Goal: Find specific page/section: Find specific page/section

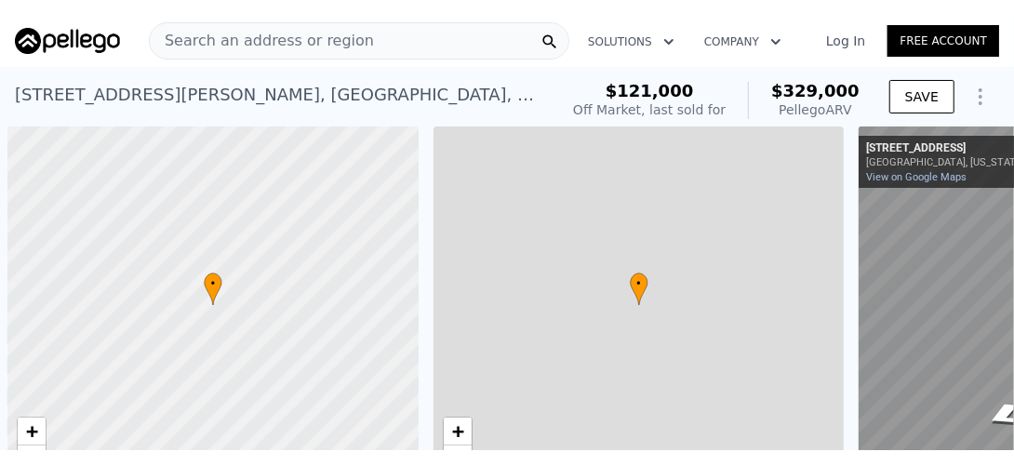
scroll to position [0, 7]
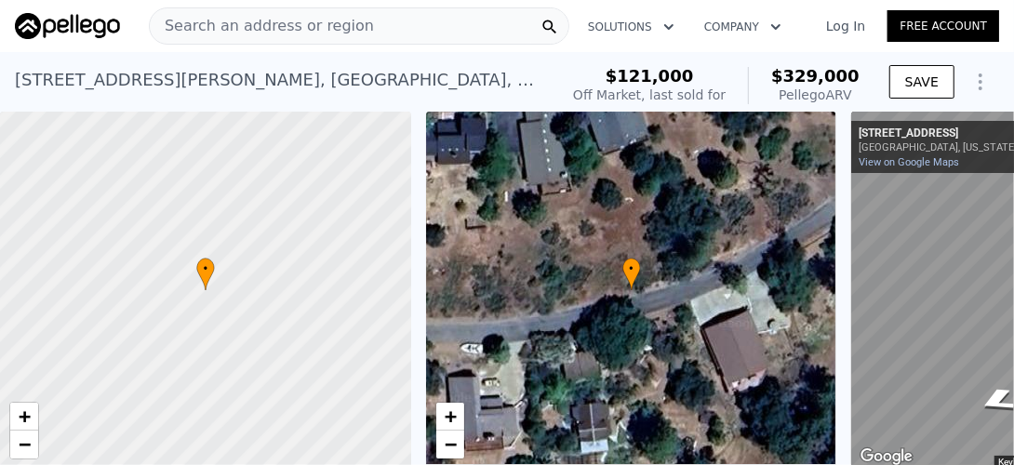
click at [247, 20] on span "Search an address or region" at bounding box center [262, 26] width 224 height 22
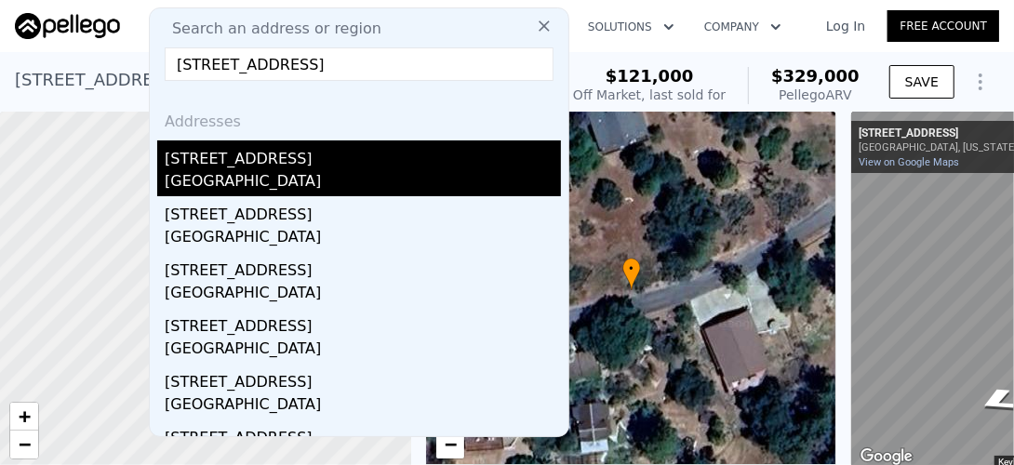
type input "[STREET_ADDRESS]"
click at [229, 173] on div "[GEOGRAPHIC_DATA]" at bounding box center [363, 183] width 396 height 26
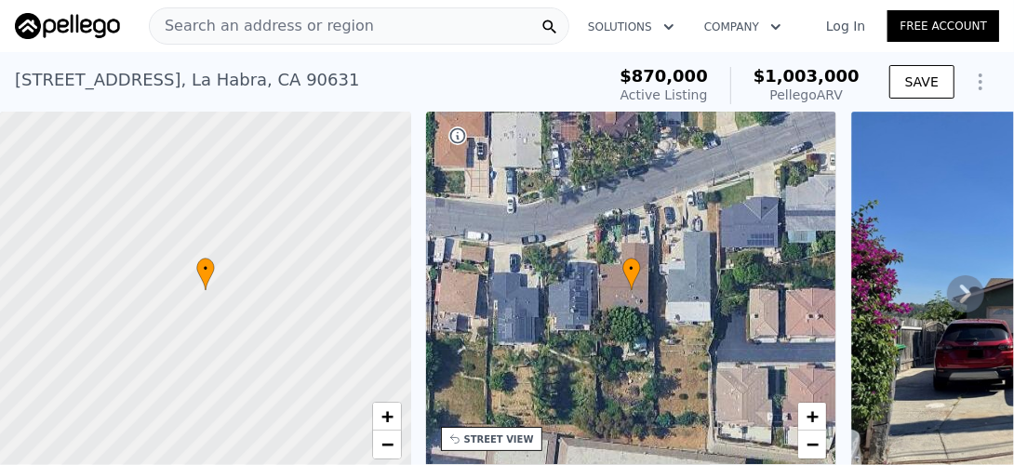
click at [244, 21] on span "Search an address or region" at bounding box center [262, 26] width 224 height 22
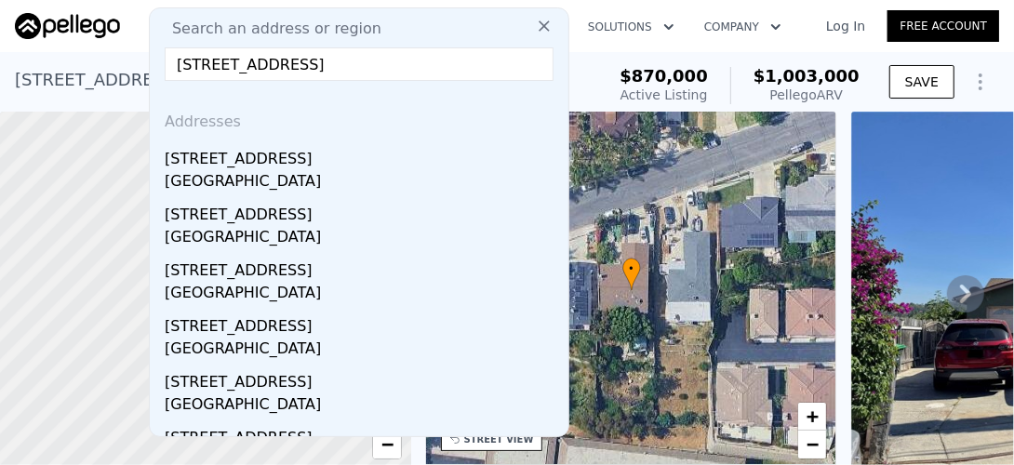
click at [174, 60] on input "[STREET_ADDRESS]" at bounding box center [359, 63] width 389 height 33
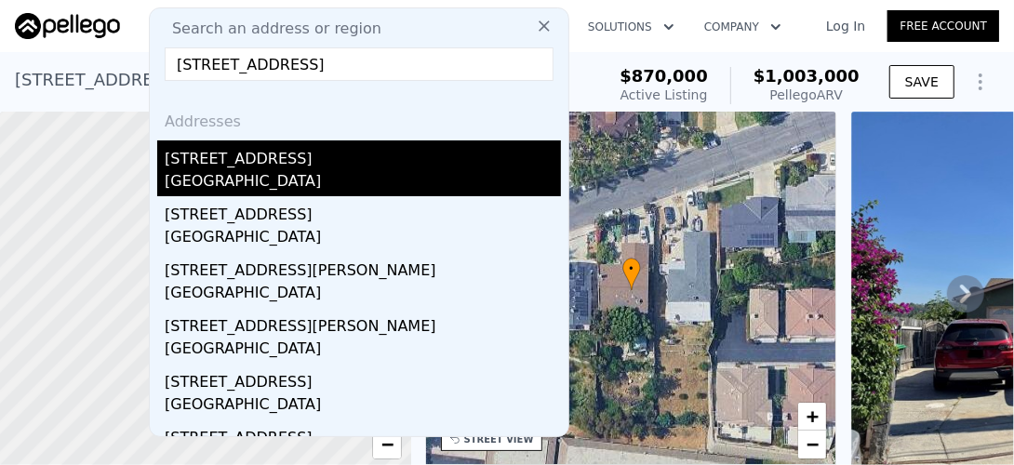
type input "[STREET_ADDRESS]"
click at [249, 167] on div "[STREET_ADDRESS]" at bounding box center [363, 155] width 396 height 30
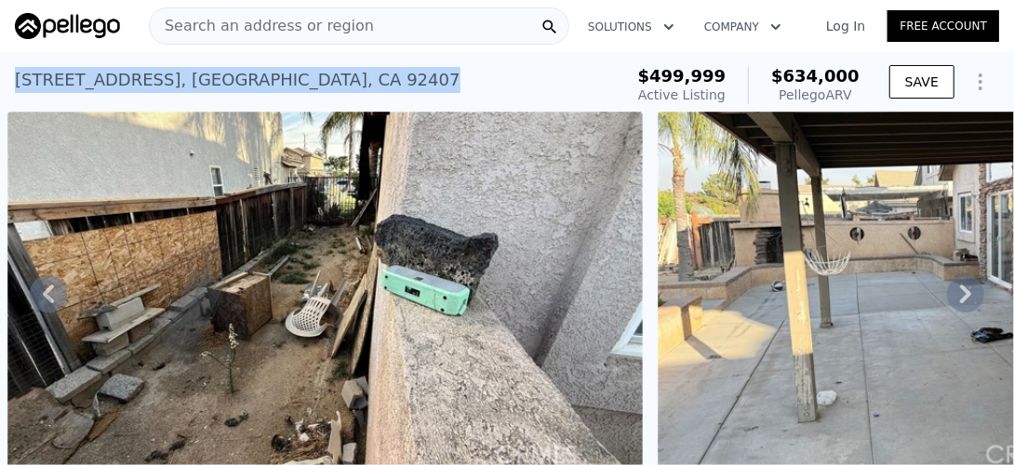
drag, startPoint x: 404, startPoint y: 74, endPoint x: 5, endPoint y: 100, distance: 399.8
click at [5, 100] on div "[STREET_ADDRESS] Active at $499,999 (~ARV $634k ) $499,999 Active Listing $634,…" at bounding box center [507, 82] width 1014 height 60
copy div "[STREET_ADDRESS]"
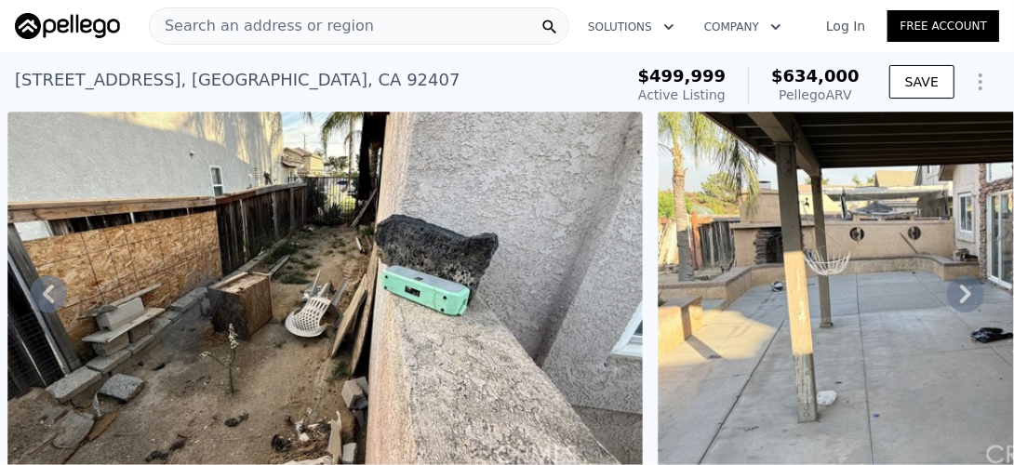
click at [244, 25] on span "Search an address or region" at bounding box center [262, 26] width 224 height 22
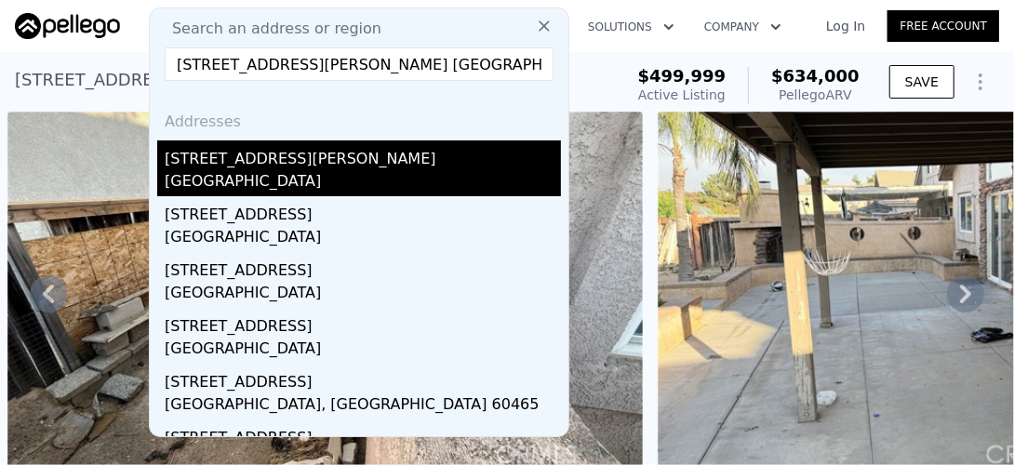
type input "[STREET_ADDRESS][PERSON_NAME] [GEOGRAPHIC_DATA] ca."
click at [206, 168] on div "[STREET_ADDRESS][PERSON_NAME]" at bounding box center [363, 155] width 396 height 30
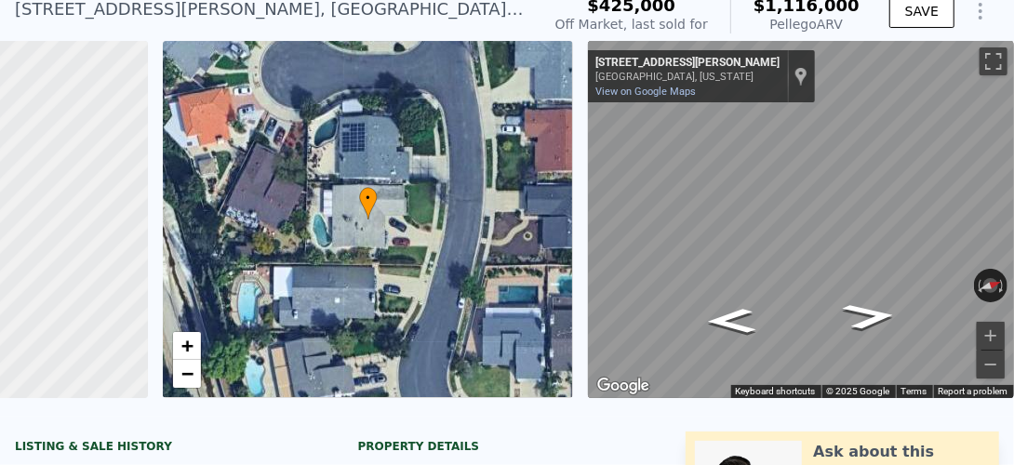
scroll to position [7, 0]
